Goal: Task Accomplishment & Management: Complete application form

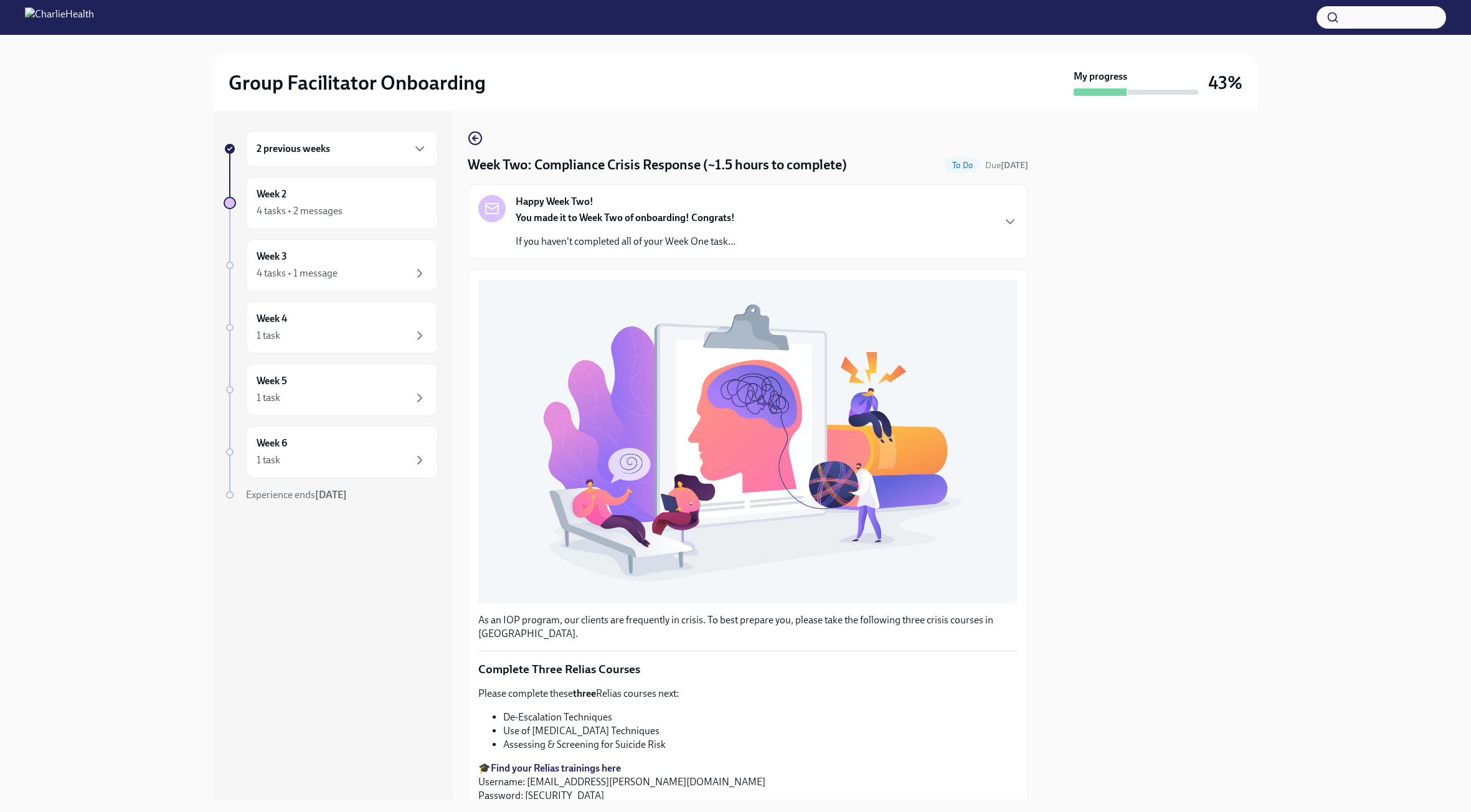
scroll to position [127, 0]
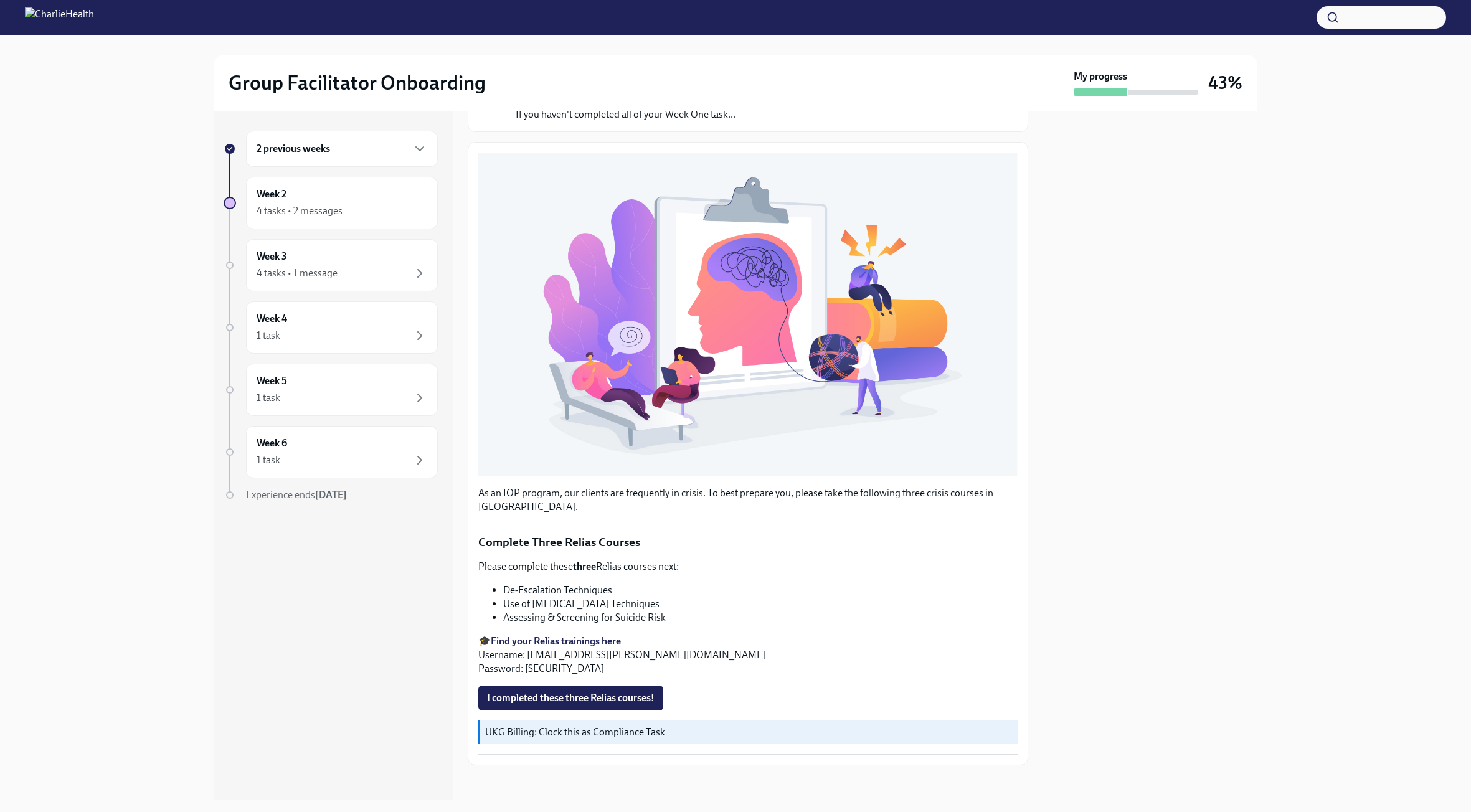
click at [828, 585] on li "De-Escalation Techniques" at bounding box center [760, 590] width 514 height 14
click at [601, 692] on span "I completed these three Relias courses!" at bounding box center [570, 697] width 167 height 12
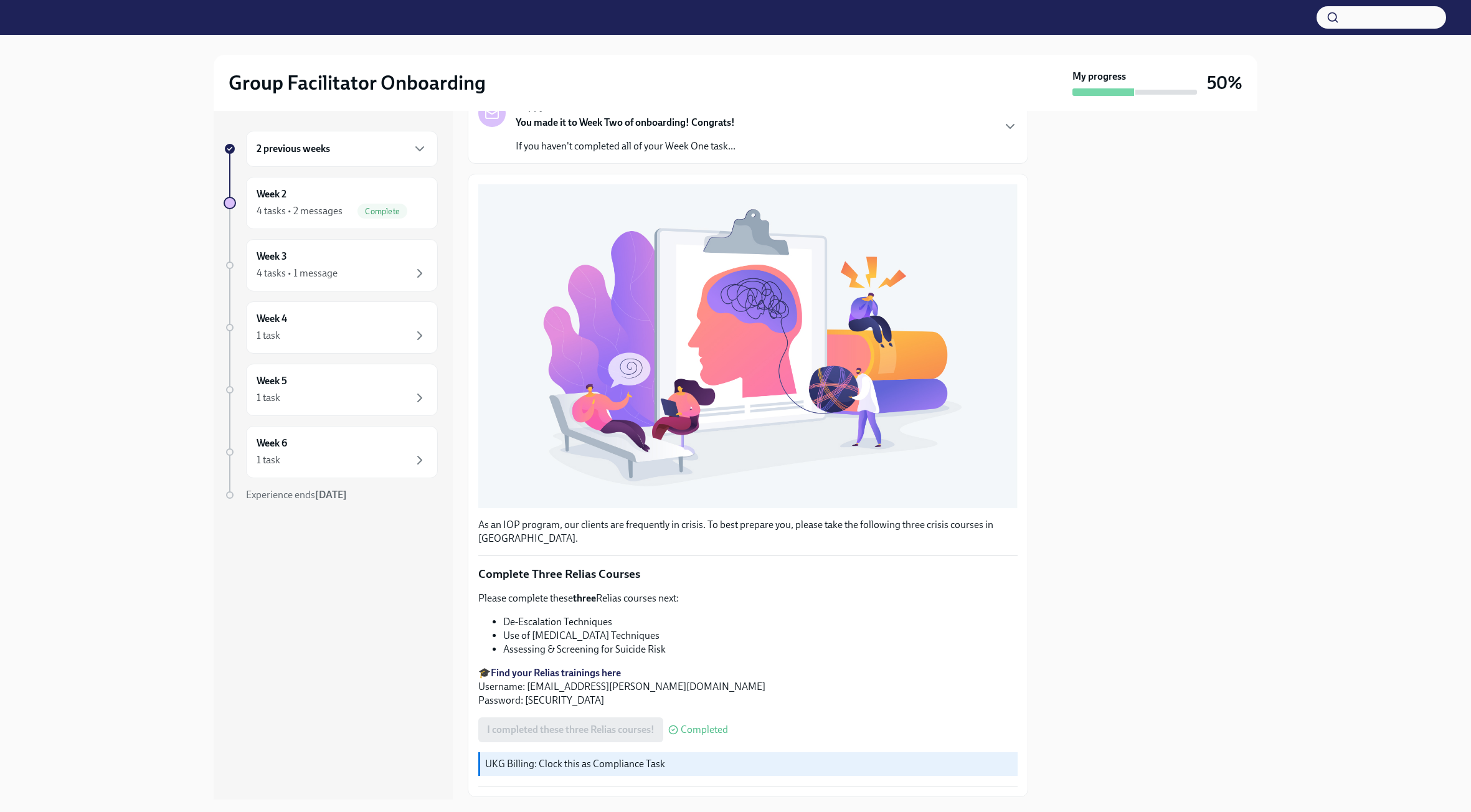
scroll to position [0, 0]
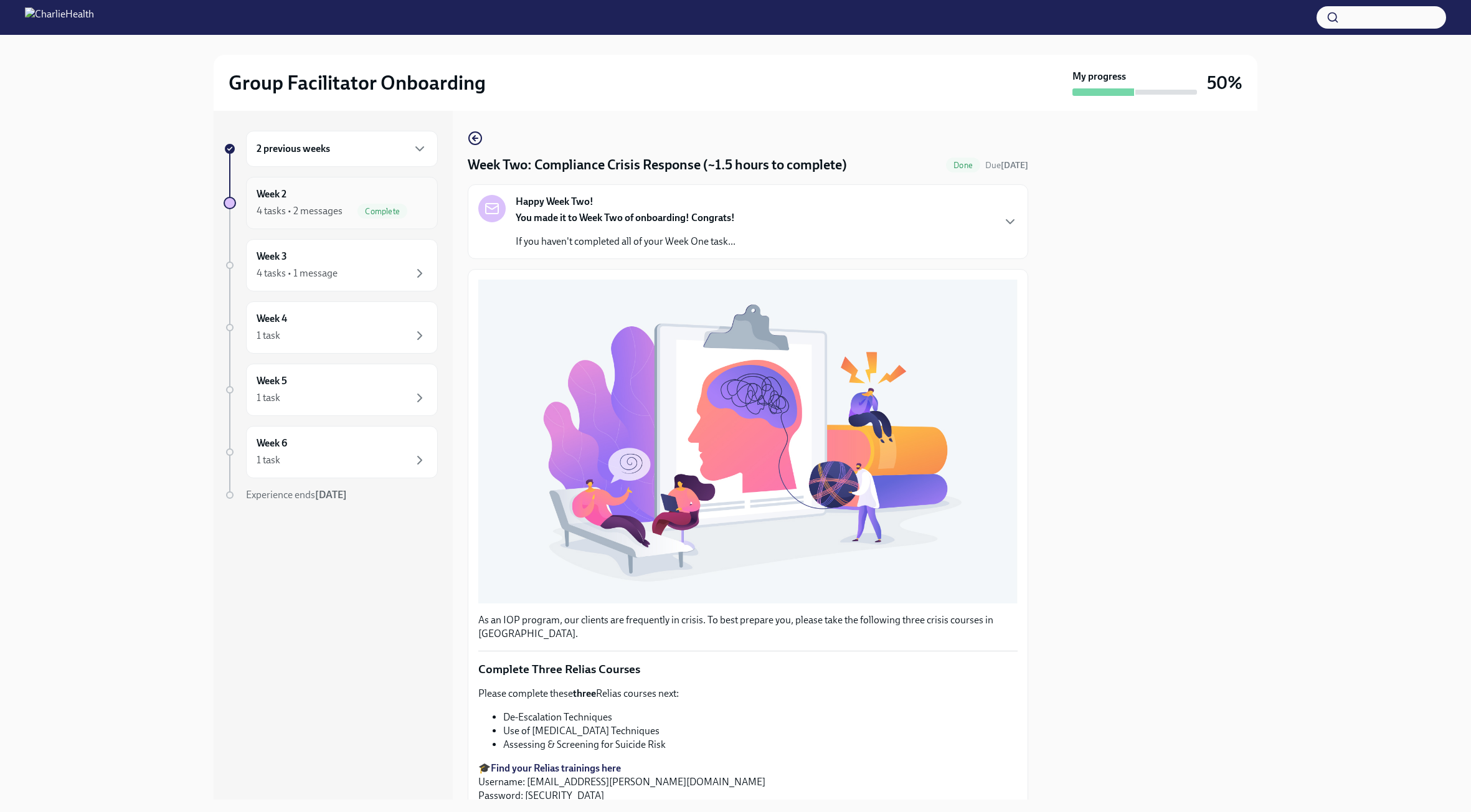
click at [291, 210] on div "4 tasks • 2 messages" at bounding box center [299, 211] width 86 height 14
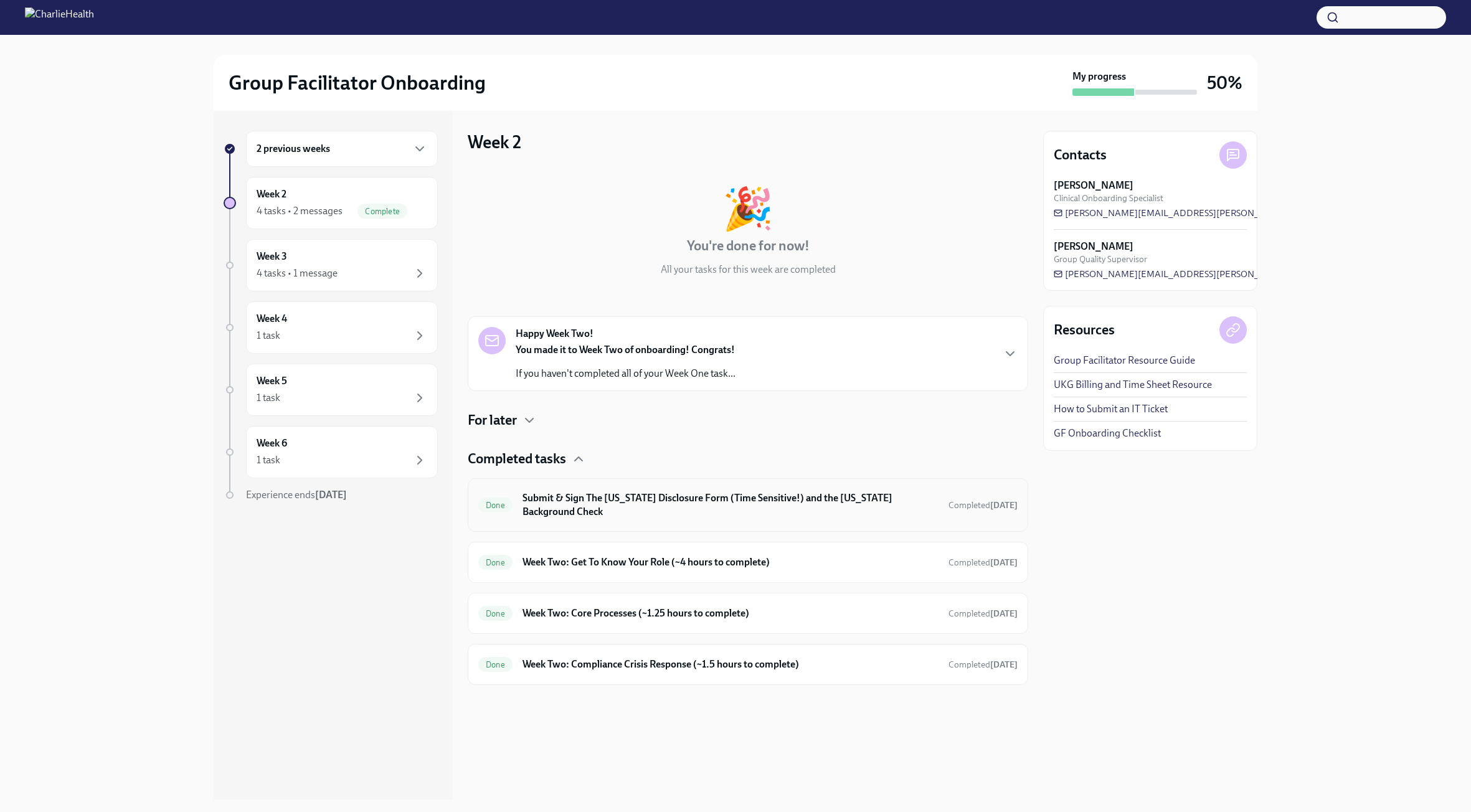
click at [570, 499] on h6 "Submit & Sign The [US_STATE] Disclosure Form (Time Sensitive!) and the [US_STAT…" at bounding box center [730, 505] width 416 height 28
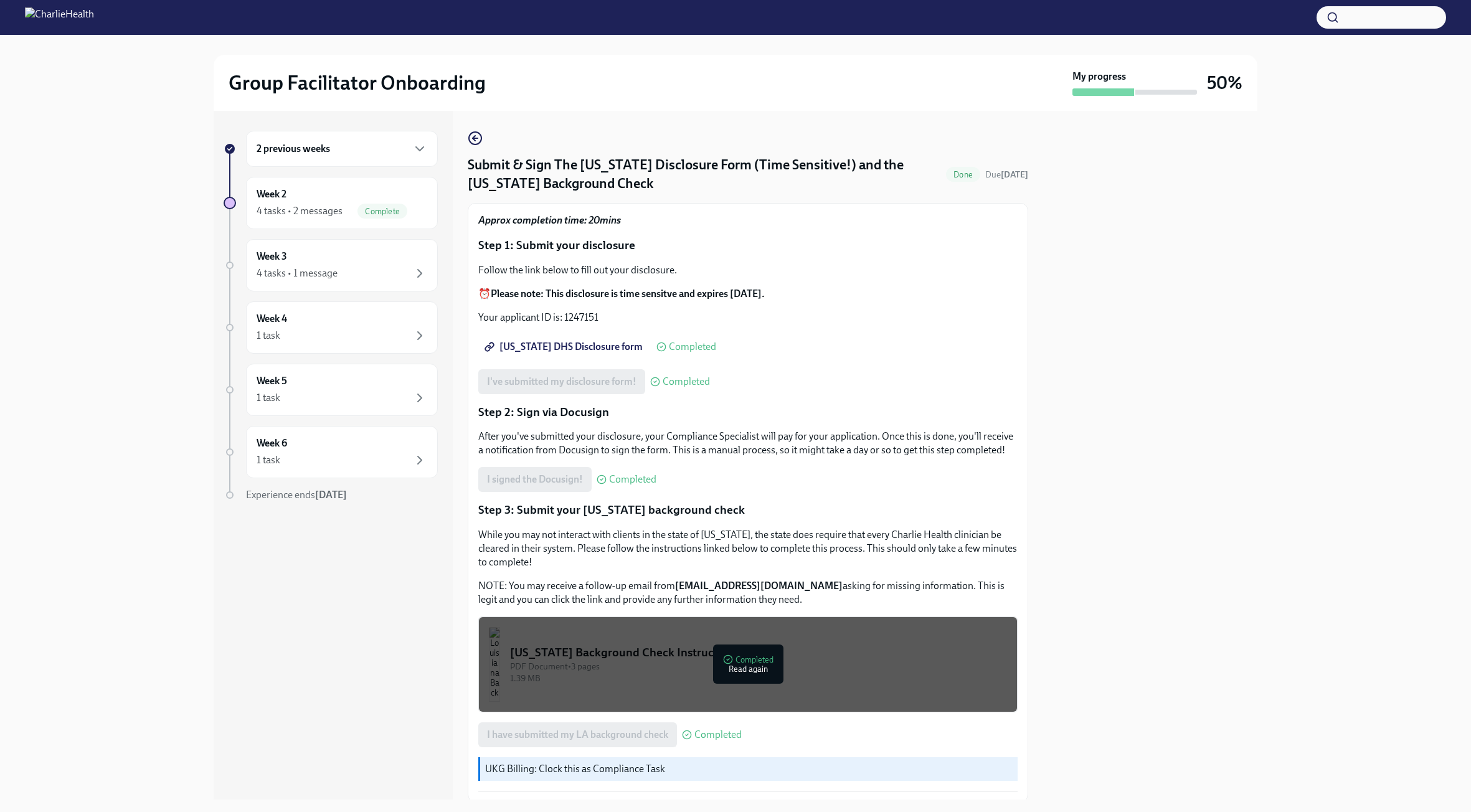
click at [465, 137] on div "2 previous weeks Week 2 4 tasks • 2 messages Complete Week 3 4 tasks • 1 messag…" at bounding box center [735, 455] width 1044 height 689
click at [479, 137] on icon "button" at bounding box center [475, 138] width 15 height 15
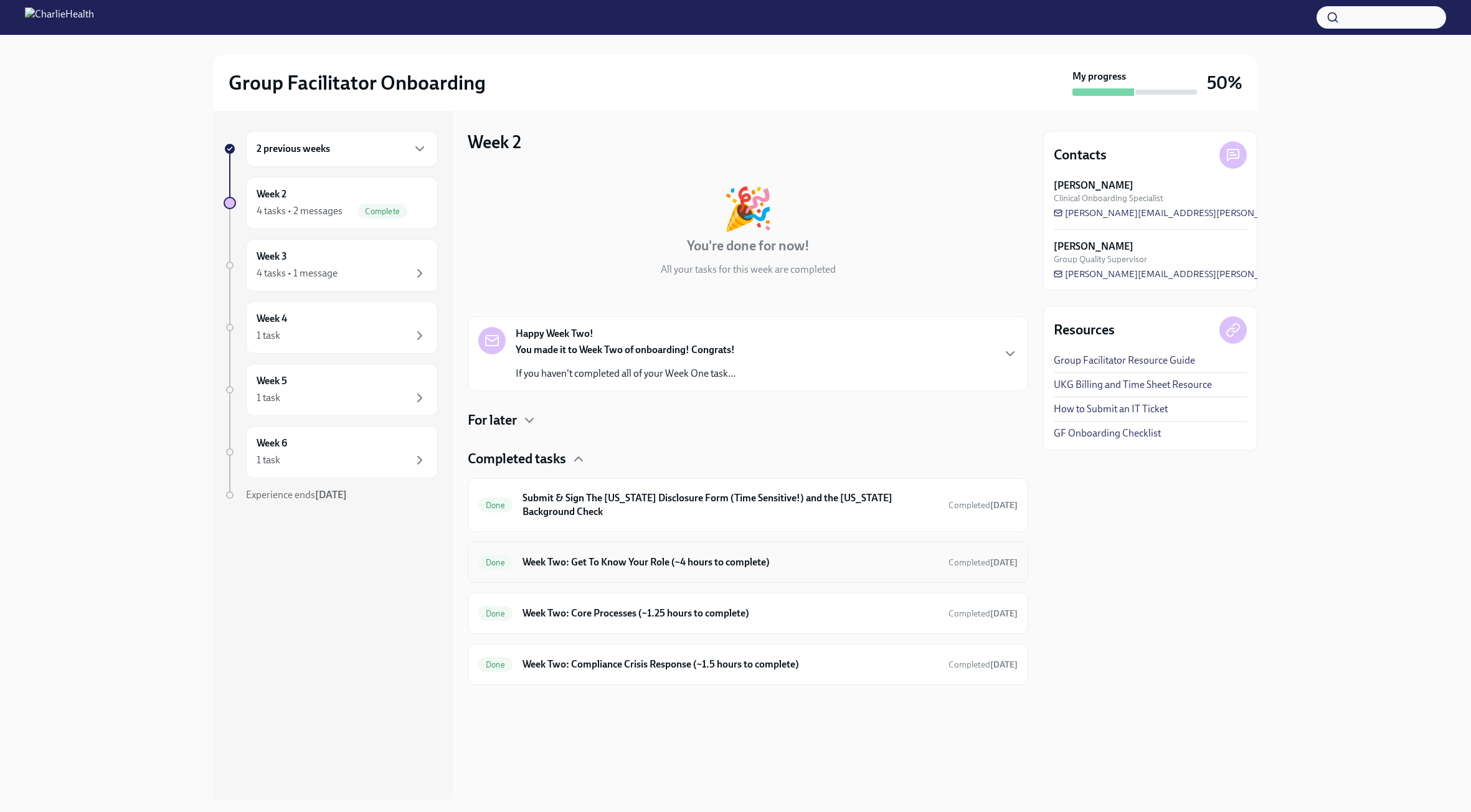
click at [609, 562] on h6 "Week Two: Get To Know Your Role (~4 hours to complete)" at bounding box center [730, 562] width 416 height 14
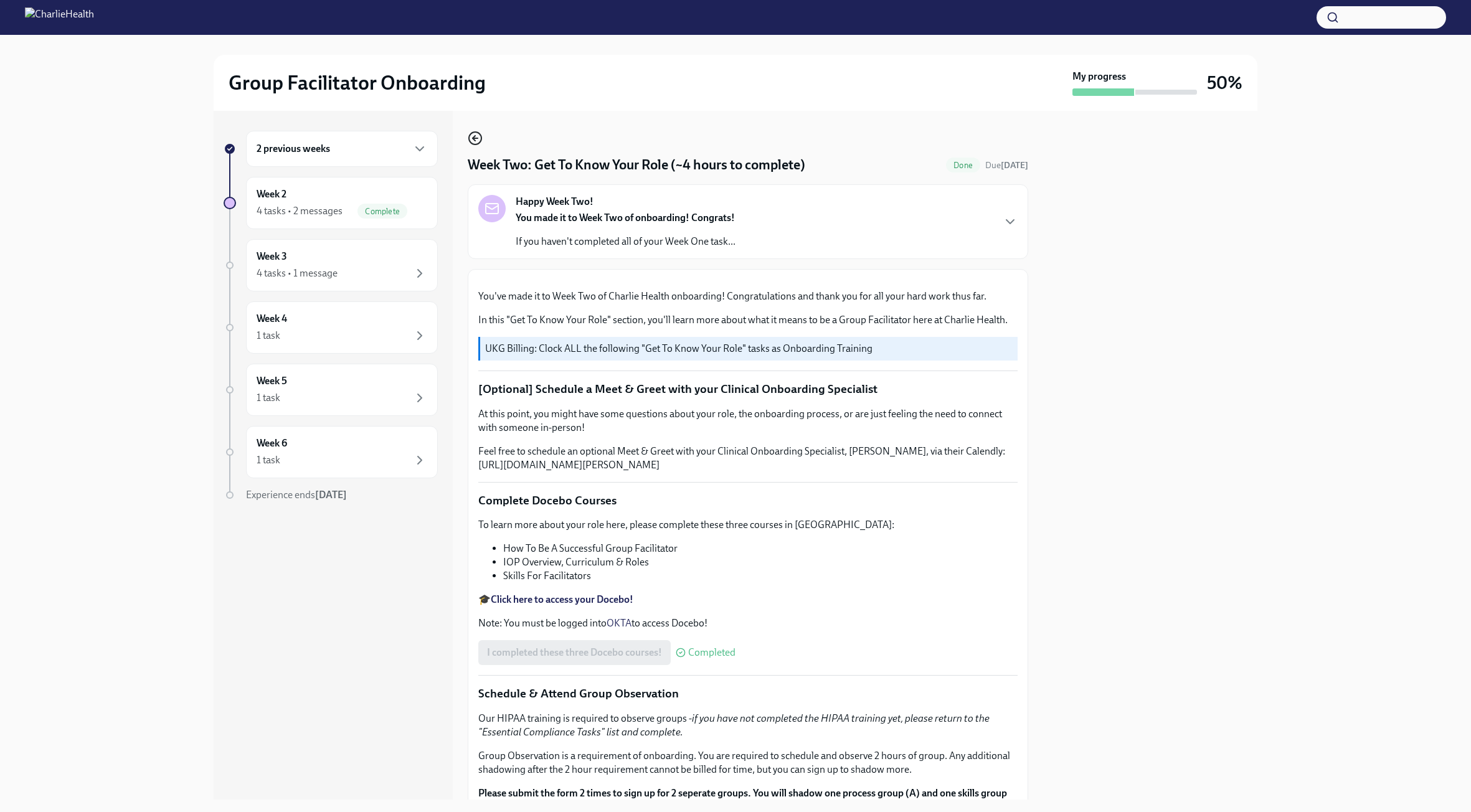
click at [474, 144] on circle "button" at bounding box center [475, 138] width 12 height 12
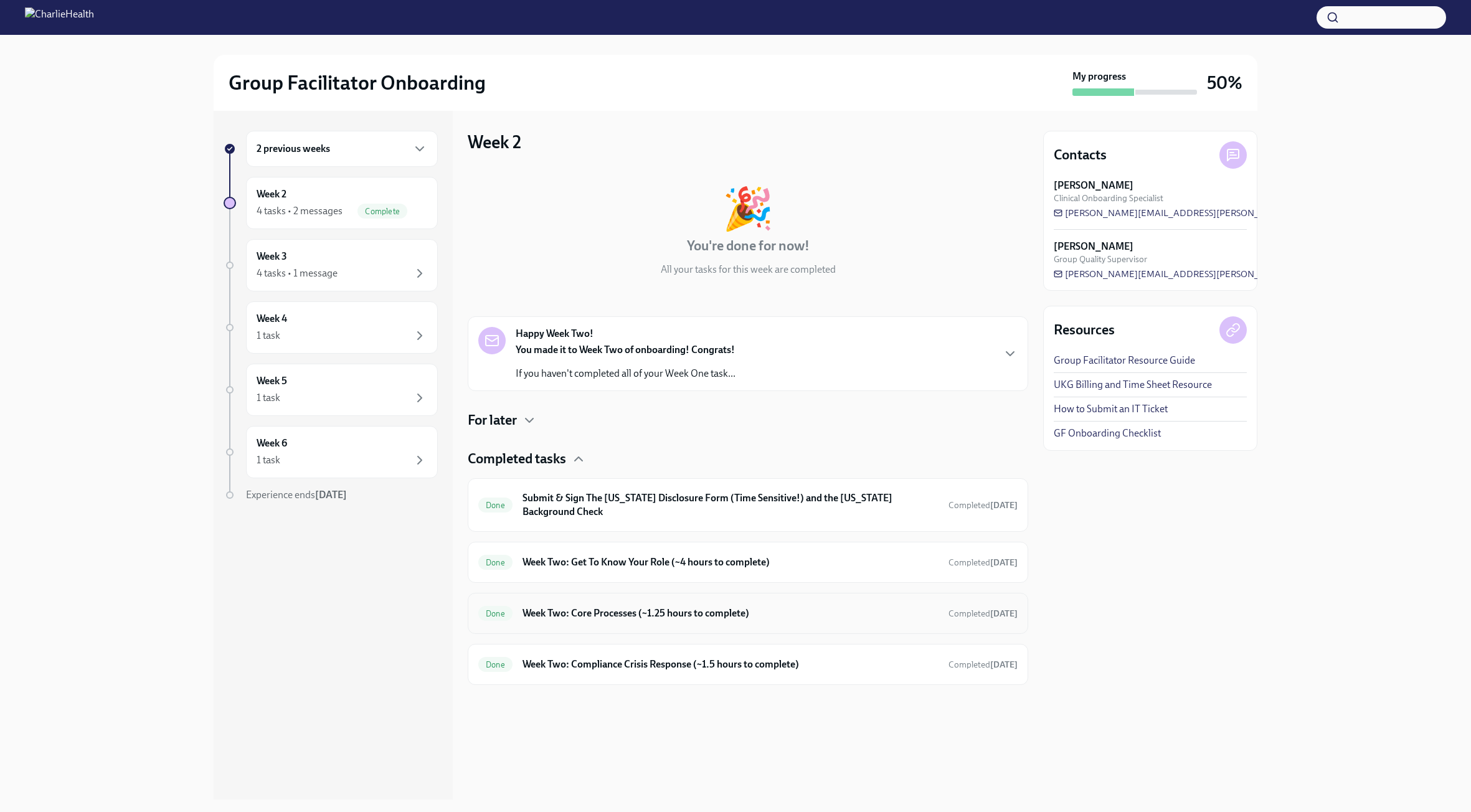
click at [583, 629] on div "Done Week Two: Core Processes (~1.25 hours to complete) Completed [DATE]" at bounding box center [747, 613] width 560 height 41
click at [584, 620] on div "Done Week Two: Core Processes (~1.25 hours to complete) Completed [DATE]" at bounding box center [748, 613] width 539 height 20
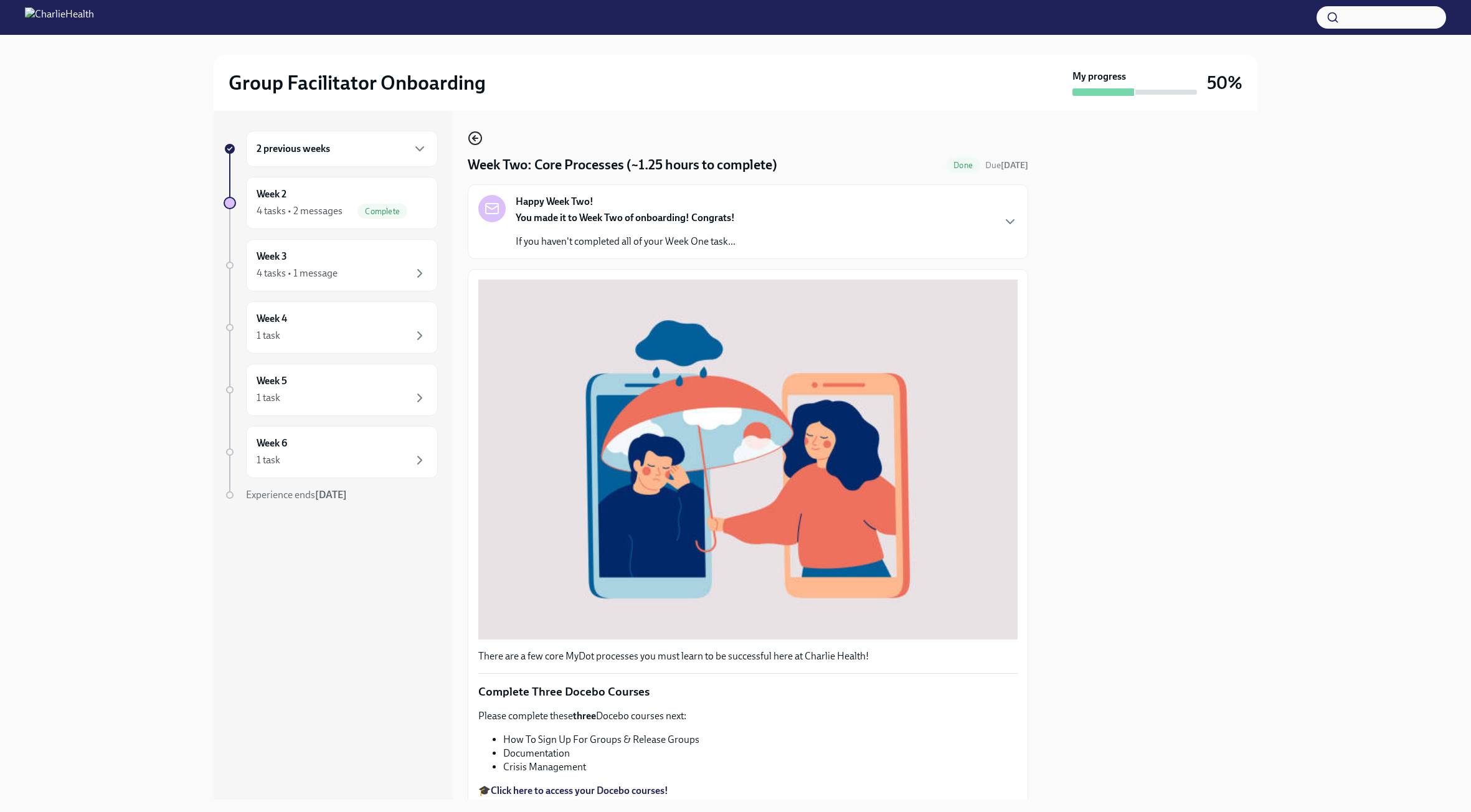
click at [477, 140] on icon "button" at bounding box center [475, 138] width 15 height 15
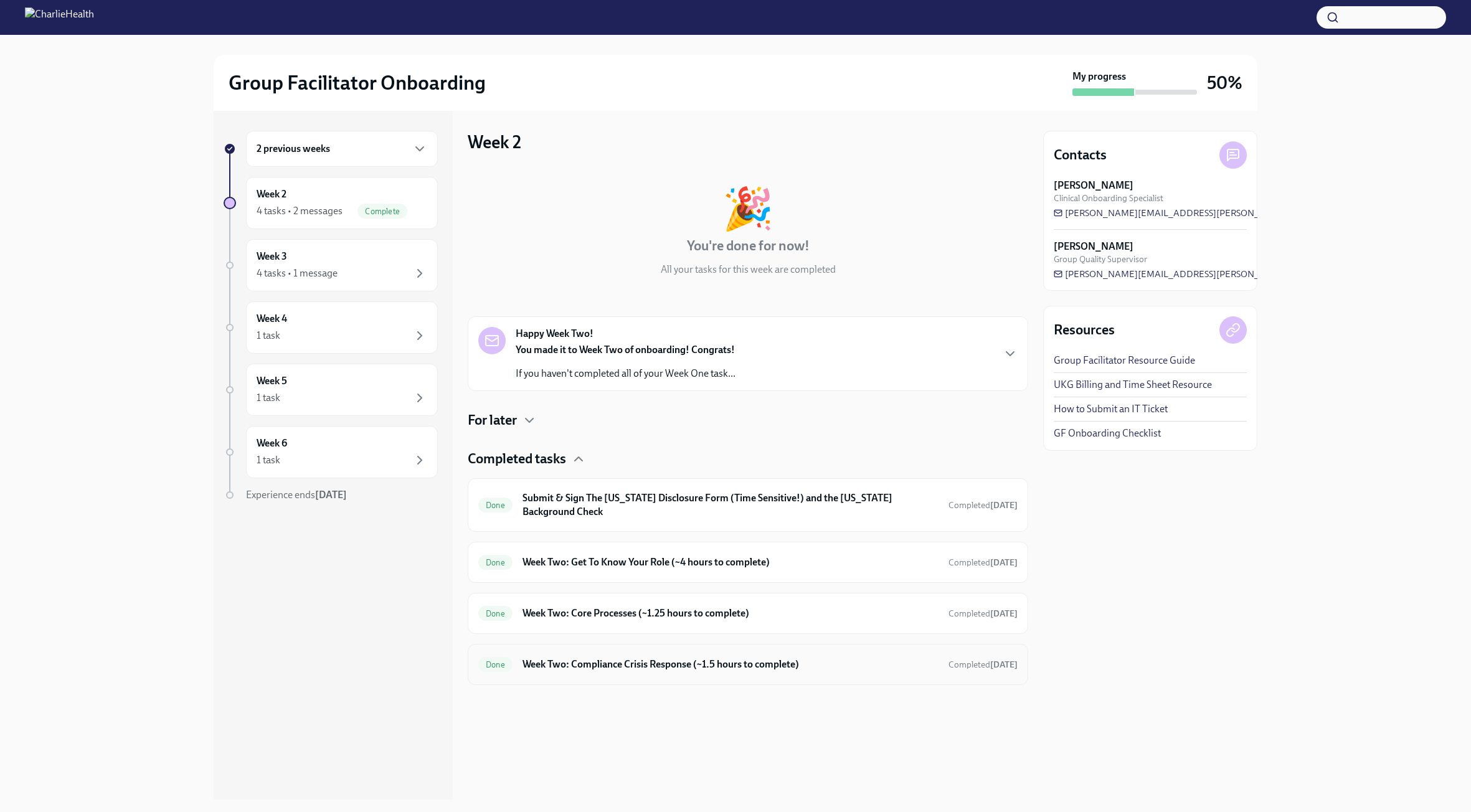
click at [771, 669] on h6 "Week Two: Compliance Crisis Response (~1.5 hours to complete)" at bounding box center [730, 664] width 416 height 14
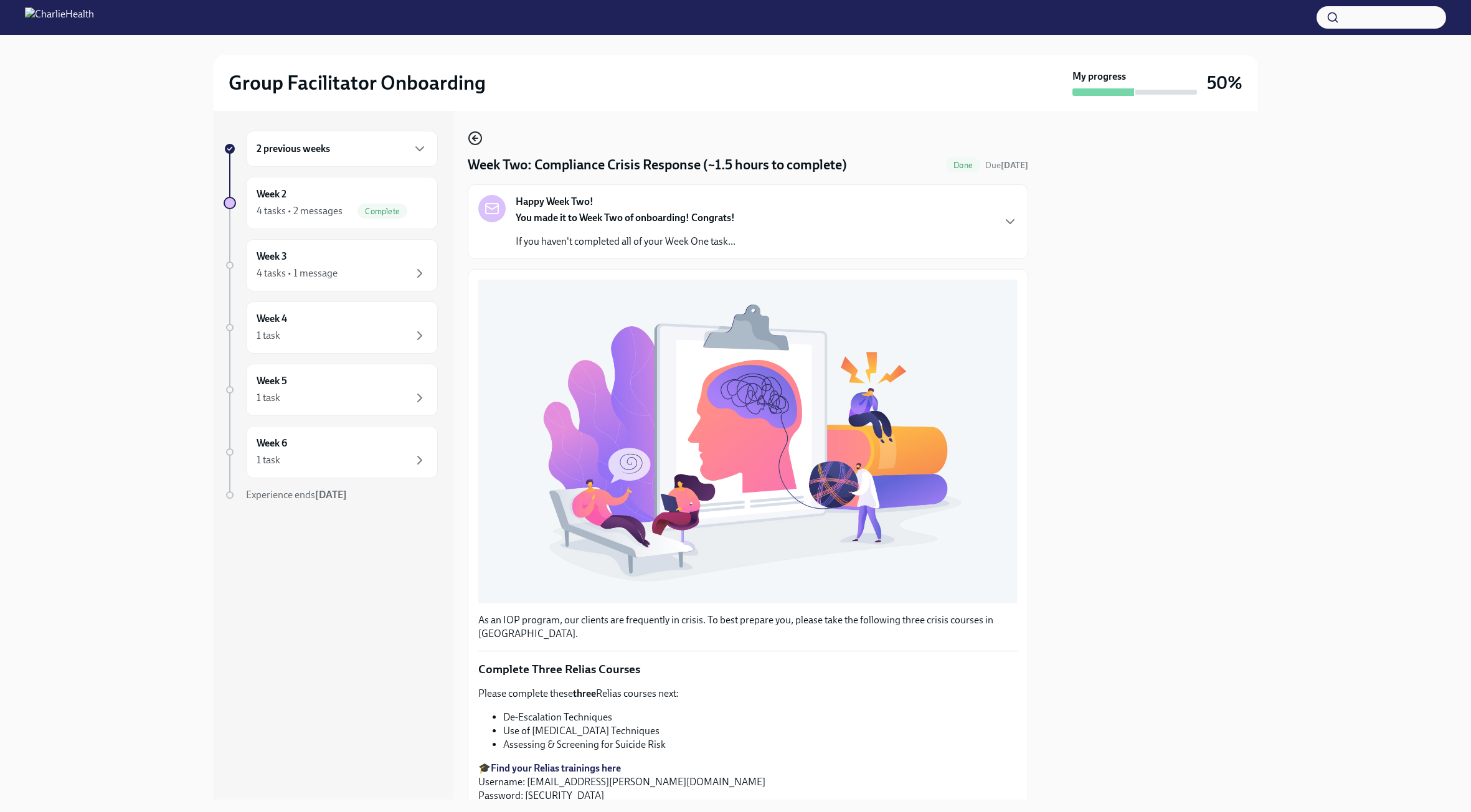
click at [473, 138] on icon "button" at bounding box center [473, 138] width 2 height 5
